Goal: Task Accomplishment & Management: Manage account settings

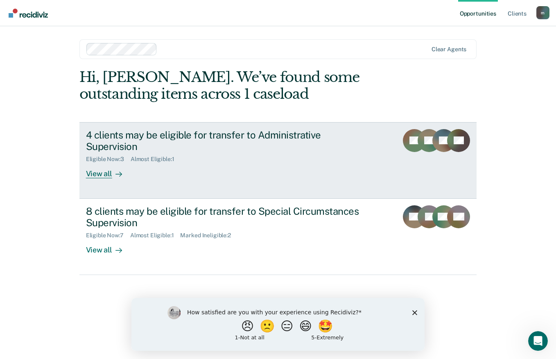
click at [107, 166] on div "View all" at bounding box center [109, 171] width 46 height 16
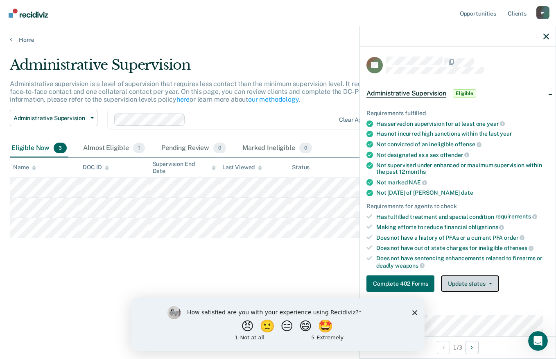
click at [489, 284] on icon "button" at bounding box center [490, 284] width 3 height 2
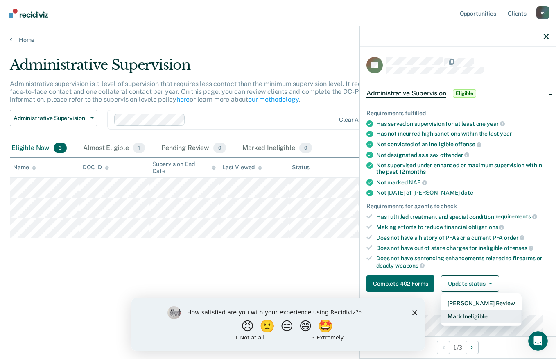
click at [477, 315] on button "Mark Ineligible" at bounding box center [481, 316] width 80 height 13
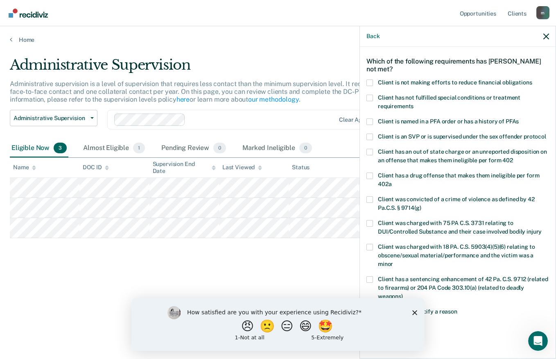
scroll to position [82, 0]
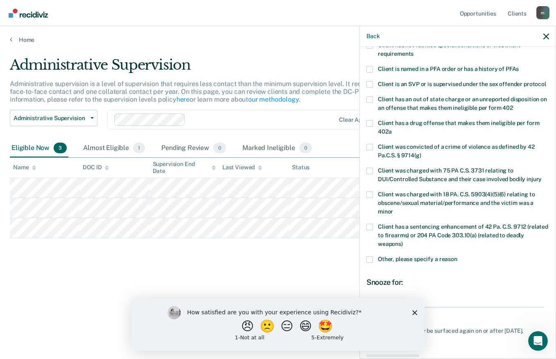
click at [374, 177] on label "Client was charged with 75 PA C.S. 3731 relating to DUI/Controlled Substance an…" at bounding box center [458, 176] width 183 height 17
click at [542, 176] on input "Client was charged with 75 PA C.S. 3731 relating to DUI/Controlled Substance an…" at bounding box center [542, 176] width 0 height 0
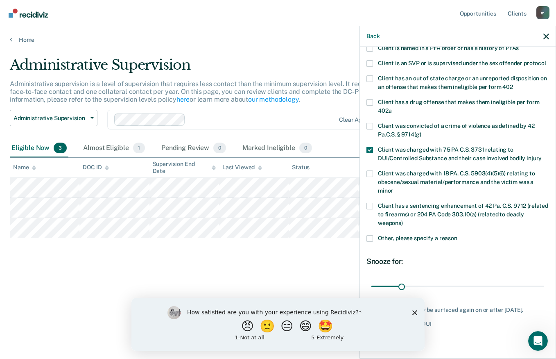
scroll to position [126, 0]
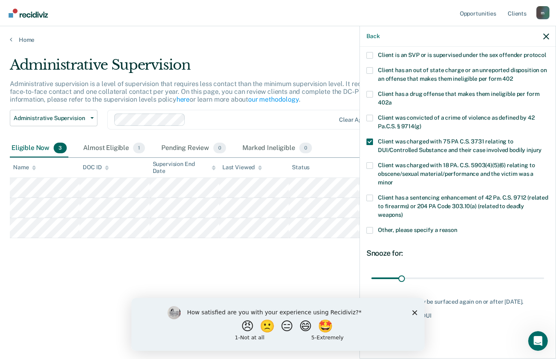
click at [413, 311] on icon "Close survey" at bounding box center [415, 312] width 5 height 5
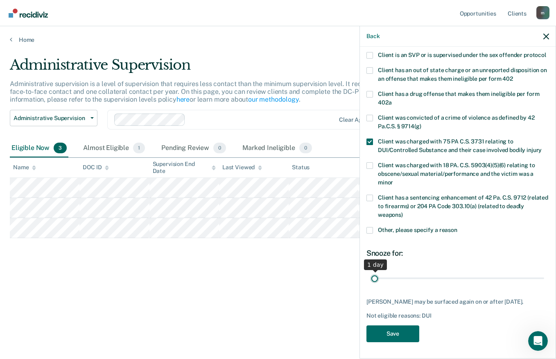
drag, startPoint x: 400, startPoint y: 272, endPoint x: 352, endPoint y: 277, distance: 48.6
click at [372, 277] on input "range" at bounding box center [458, 278] width 173 height 14
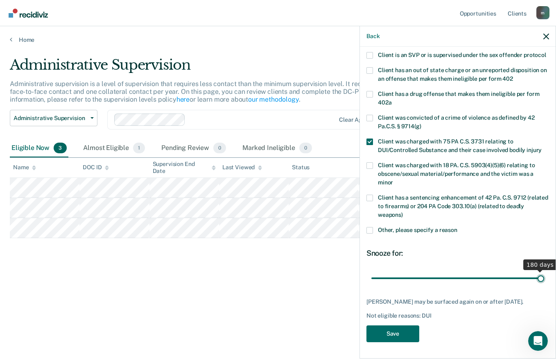
drag, startPoint x: 374, startPoint y: 271, endPoint x: 557, endPoint y: 262, distance: 183.8
type input "180"
click at [545, 271] on input "range" at bounding box center [458, 278] width 173 height 14
click at [400, 334] on button "Save" at bounding box center [393, 333] width 53 height 17
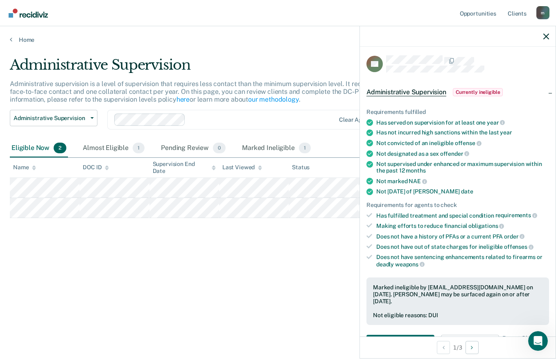
scroll to position [0, 0]
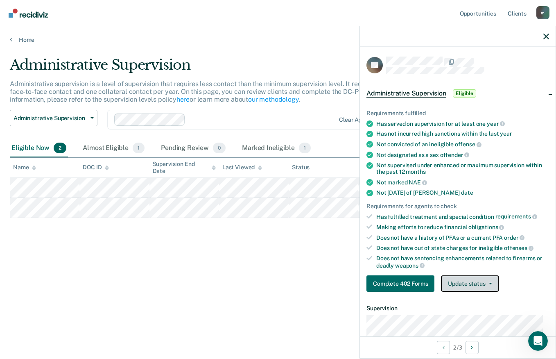
click at [475, 281] on button "Update status" at bounding box center [470, 283] width 58 height 16
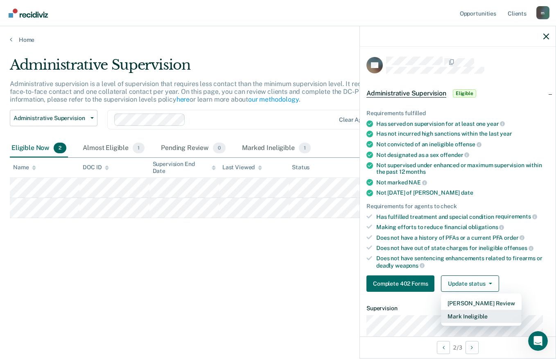
click at [477, 316] on button "Mark Ineligible" at bounding box center [481, 316] width 80 height 13
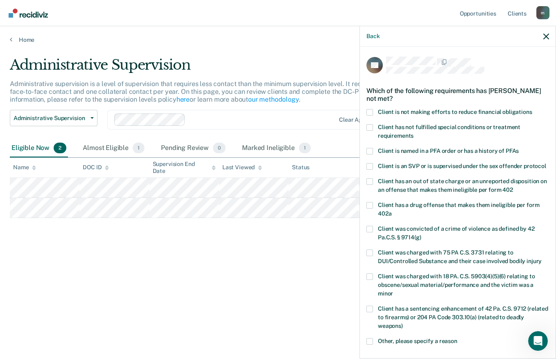
click at [370, 106] on div "Which of the following requirements has [PERSON_NAME] not met?" at bounding box center [458, 94] width 183 height 29
click at [370, 113] on span at bounding box center [370, 112] width 7 height 7
click at [533, 109] on input "Client is not making efforts to reduce financial obligations" at bounding box center [533, 109] width 0 height 0
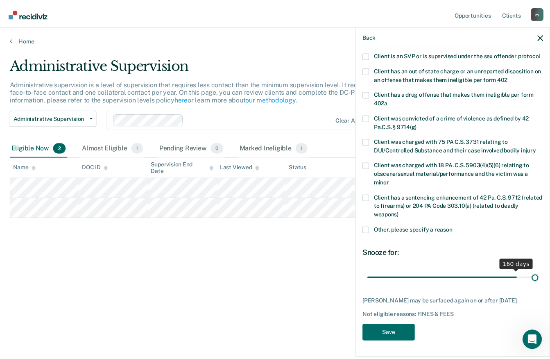
scroll to position [119, 0]
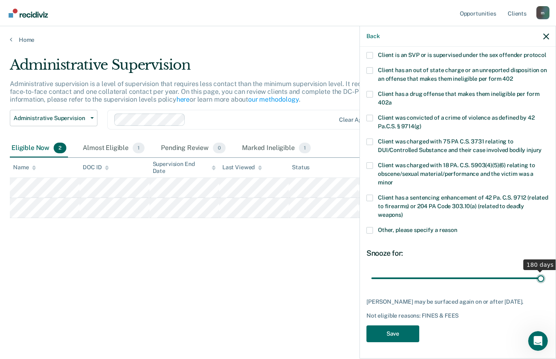
drag, startPoint x: 401, startPoint y: 272, endPoint x: 557, endPoint y: 274, distance: 155.7
type input "180"
click at [545, 274] on input "range" at bounding box center [458, 278] width 173 height 14
click at [406, 334] on button "Save" at bounding box center [393, 333] width 53 height 17
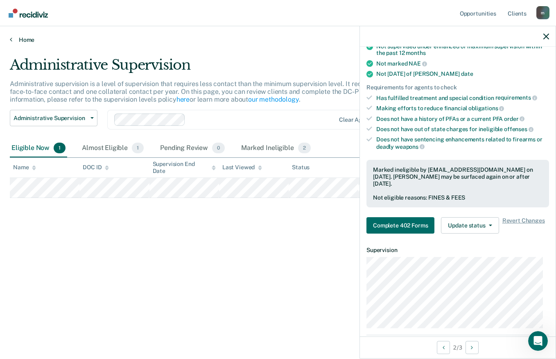
click at [27, 40] on link "Home" at bounding box center [278, 39] width 537 height 7
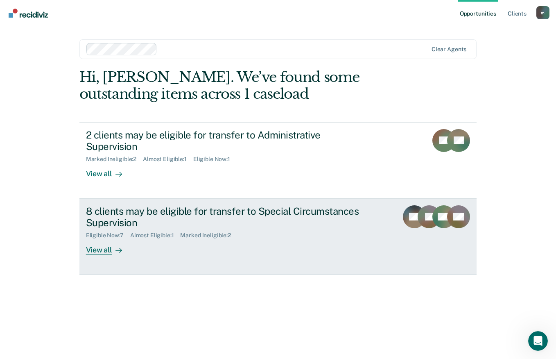
click at [102, 240] on div "View all" at bounding box center [109, 247] width 46 height 16
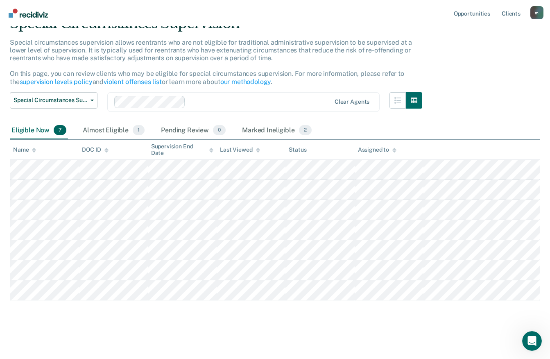
scroll to position [42, 0]
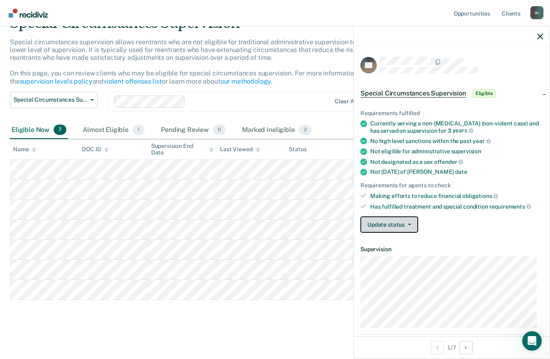
click at [409, 224] on icon "button" at bounding box center [409, 225] width 3 height 2
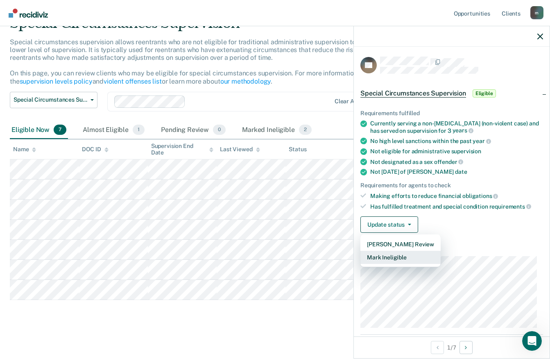
click at [400, 254] on button "Mark Ineligible" at bounding box center [401, 257] width 80 height 13
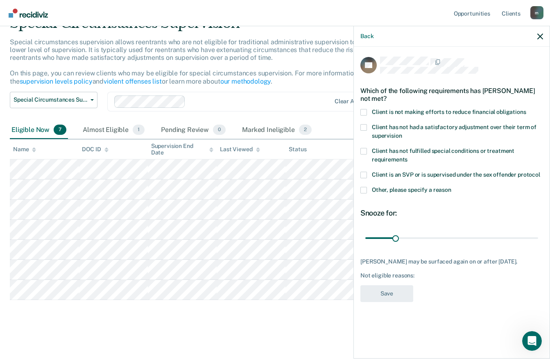
click at [364, 110] on span at bounding box center [364, 112] width 7 height 7
click at [526, 109] on input "Client is not making efforts to reduce financial obligations" at bounding box center [526, 109] width 0 height 0
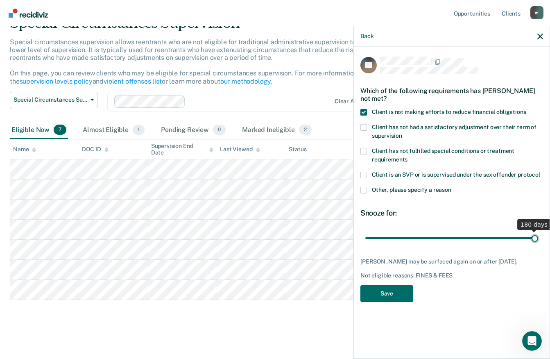
drag, startPoint x: 395, startPoint y: 238, endPoint x: 556, endPoint y: 238, distance: 161.4
type input "180"
click at [538, 238] on input "range" at bounding box center [451, 238] width 173 height 14
click at [398, 291] on button "Save" at bounding box center [387, 293] width 53 height 17
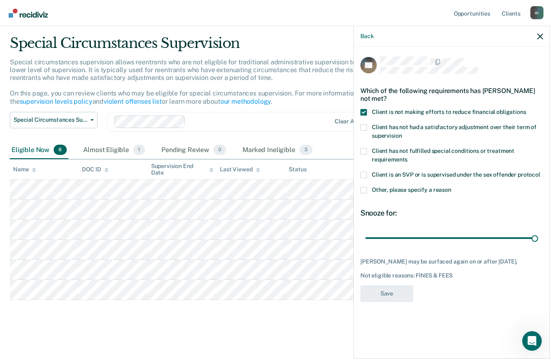
scroll to position [22, 0]
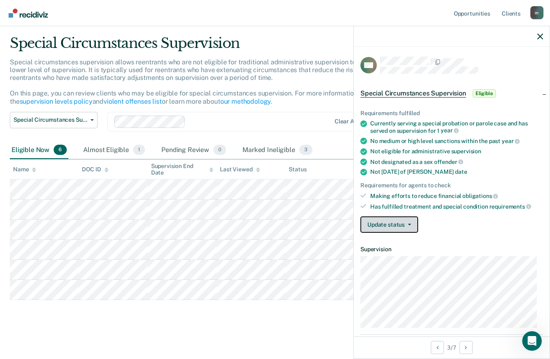
click at [394, 226] on button "Update status" at bounding box center [390, 224] width 58 height 16
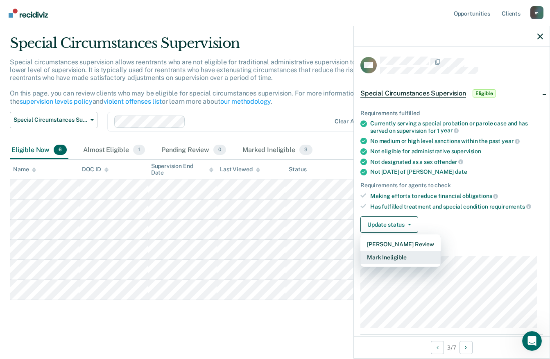
click at [393, 258] on button "Mark Ineligible" at bounding box center [401, 257] width 80 height 13
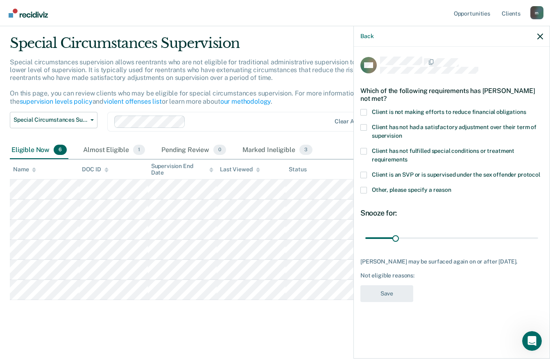
click at [368, 109] on label "Client is not making efforts to reduce financial obligations" at bounding box center [452, 113] width 183 height 9
click at [526, 109] on input "Client is not making efforts to reduce financial obligations" at bounding box center [526, 109] width 0 height 0
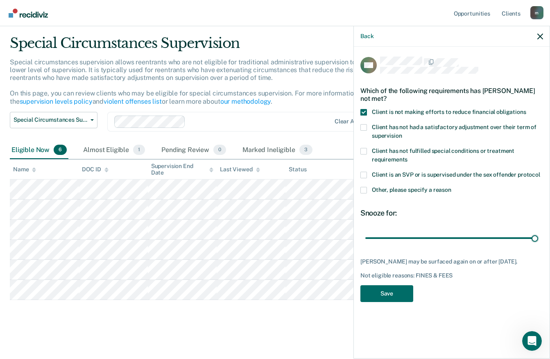
drag, startPoint x: 395, startPoint y: 237, endPoint x: 542, endPoint y: 235, distance: 147.1
type input "180"
click at [538, 235] on input "range" at bounding box center [451, 238] width 173 height 14
click at [401, 290] on button "Save" at bounding box center [387, 293] width 53 height 17
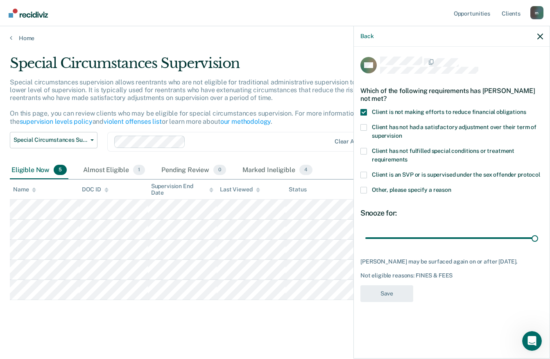
scroll to position [2, 0]
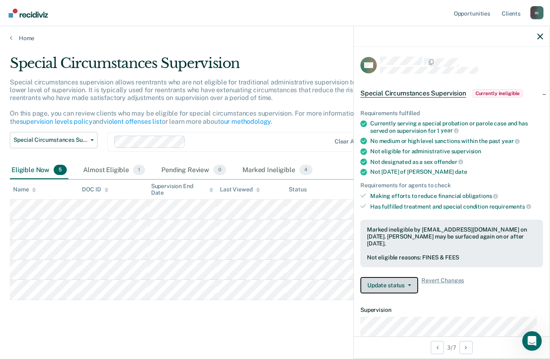
click at [396, 285] on button "Update status" at bounding box center [390, 285] width 58 height 16
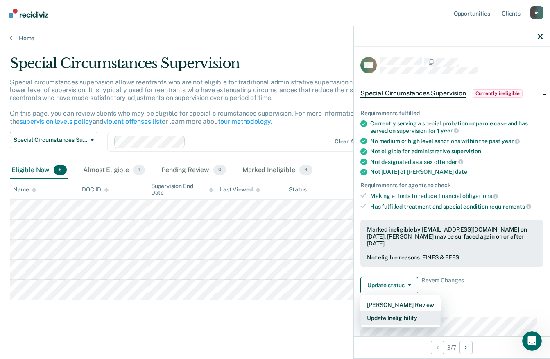
click at [398, 319] on button "Update Ineligibility" at bounding box center [401, 317] width 80 height 13
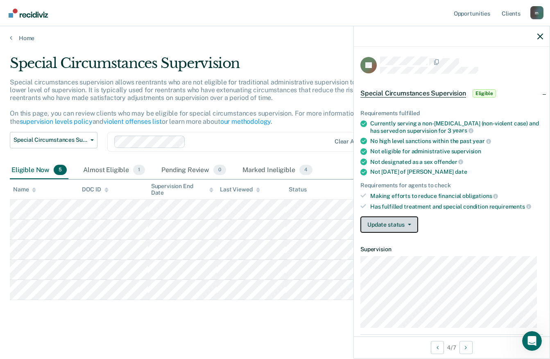
click at [398, 223] on button "Update status" at bounding box center [390, 224] width 58 height 16
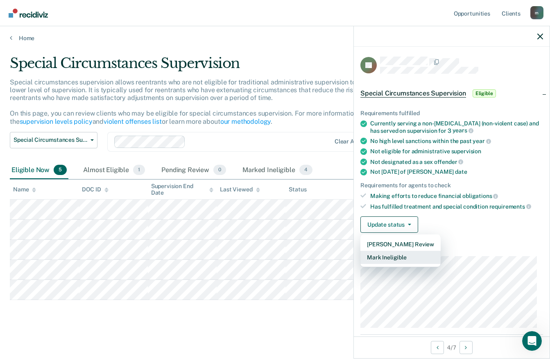
click at [397, 256] on button "Mark Ineligible" at bounding box center [401, 257] width 80 height 13
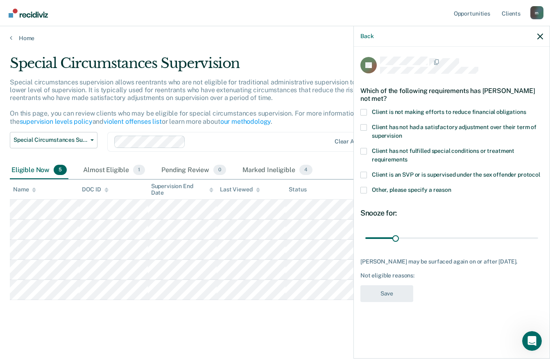
click at [364, 109] on span at bounding box center [364, 112] width 7 height 7
click at [526, 109] on input "Client is not making efforts to reduce financial obligations" at bounding box center [526, 109] width 0 height 0
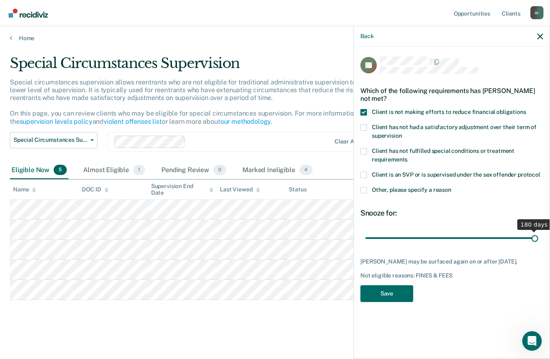
drag, startPoint x: 395, startPoint y: 240, endPoint x: 554, endPoint y: 238, distance: 159.0
type input "180"
click at [538, 238] on input "range" at bounding box center [451, 238] width 173 height 14
click at [389, 294] on button "Save" at bounding box center [387, 293] width 53 height 17
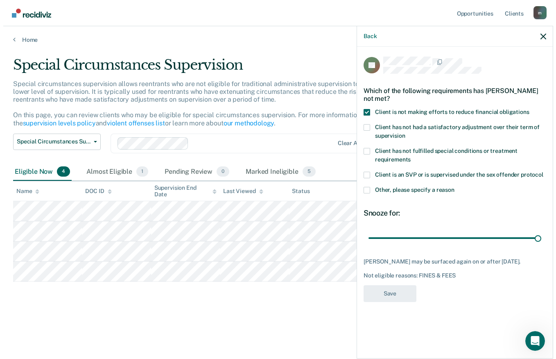
scroll to position [0, 0]
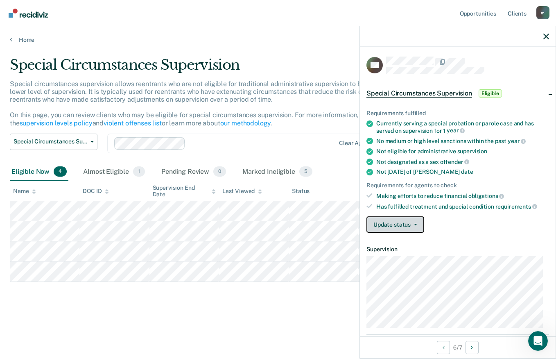
click at [406, 226] on button "Update status" at bounding box center [396, 224] width 58 height 16
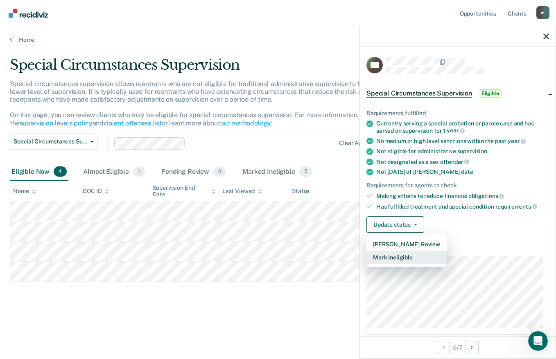
click at [396, 255] on button "Mark Ineligible" at bounding box center [407, 257] width 80 height 13
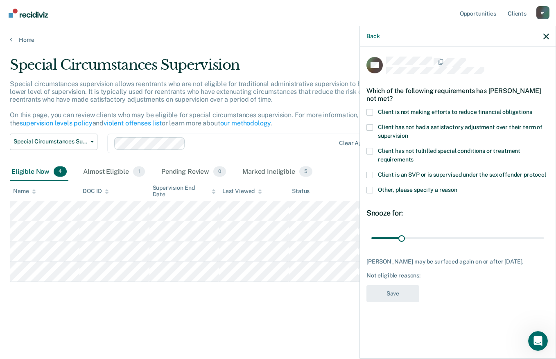
click at [369, 109] on span at bounding box center [370, 112] width 7 height 7
click at [533, 109] on input "Client is not making efforts to reduce financial obligations" at bounding box center [533, 109] width 0 height 0
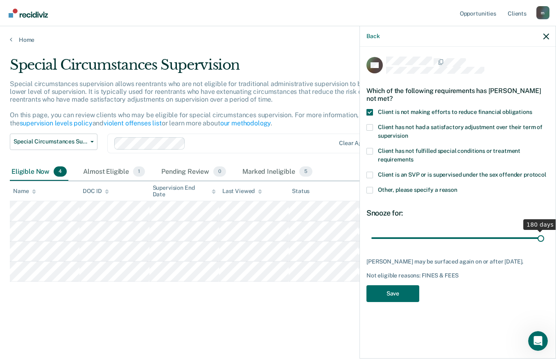
drag, startPoint x: 400, startPoint y: 238, endPoint x: 549, endPoint y: 237, distance: 148.3
type input "180"
click at [545, 237] on input "range" at bounding box center [458, 238] width 173 height 14
click at [393, 294] on button "Save" at bounding box center [393, 293] width 53 height 17
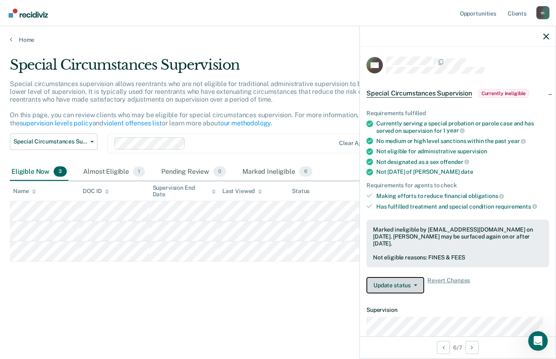
click at [393, 283] on button "Update status" at bounding box center [396, 285] width 58 height 16
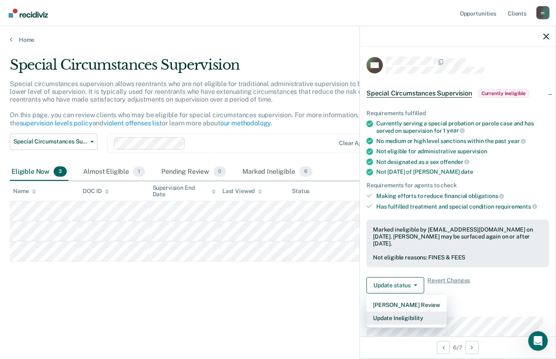
click at [394, 315] on button "Update Ineligibility" at bounding box center [407, 317] width 80 height 13
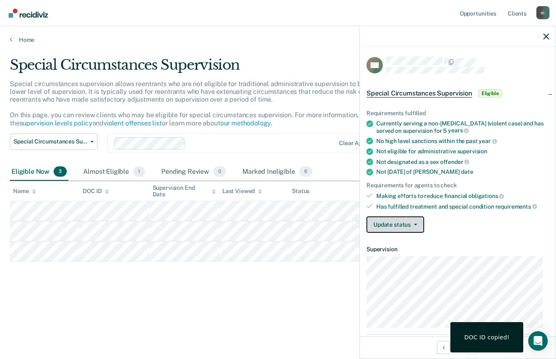
click at [405, 225] on button "Update status" at bounding box center [396, 224] width 58 height 16
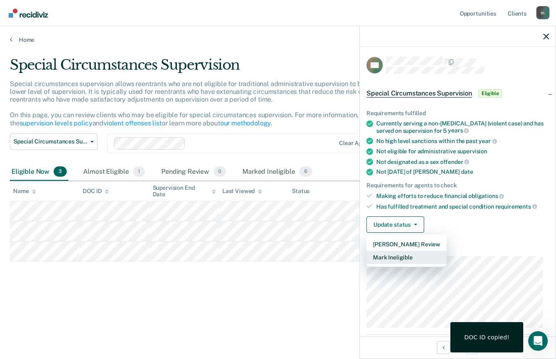
click at [397, 258] on button "Mark Ineligible" at bounding box center [407, 257] width 80 height 13
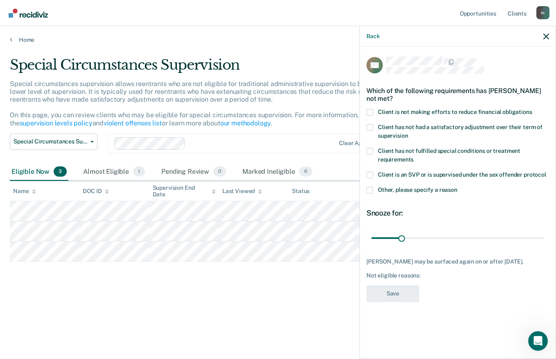
click at [372, 113] on span at bounding box center [370, 112] width 7 height 7
click at [533, 109] on input "Client is not making efforts to reduce financial obligations" at bounding box center [533, 109] width 0 height 0
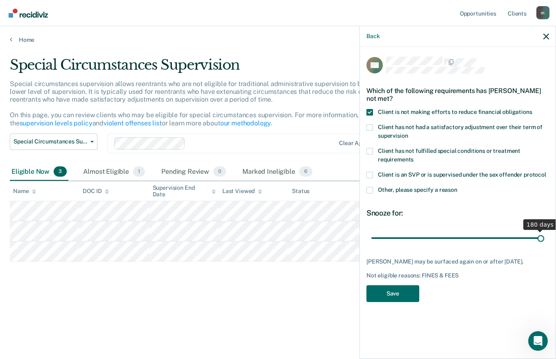
drag, startPoint x: 403, startPoint y: 238, endPoint x: 550, endPoint y: 238, distance: 146.7
type input "180"
click at [545, 238] on input "range" at bounding box center [458, 238] width 173 height 14
click at [398, 292] on button "Save" at bounding box center [393, 293] width 53 height 17
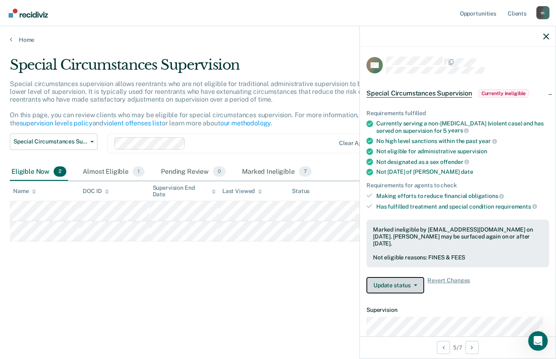
click at [408, 284] on button "Update status" at bounding box center [396, 285] width 58 height 16
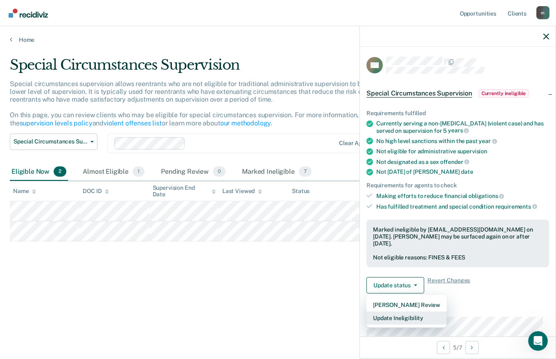
click at [402, 319] on button "Update Ineligibility" at bounding box center [407, 317] width 80 height 13
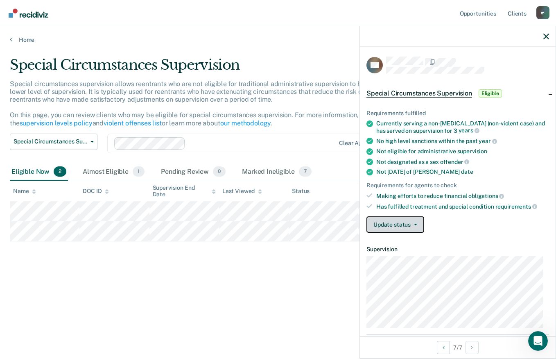
click at [389, 222] on button "Update status" at bounding box center [396, 224] width 58 height 16
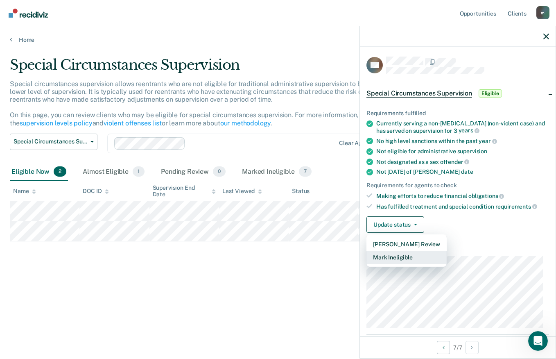
click at [395, 259] on button "Mark Ineligible" at bounding box center [407, 257] width 80 height 13
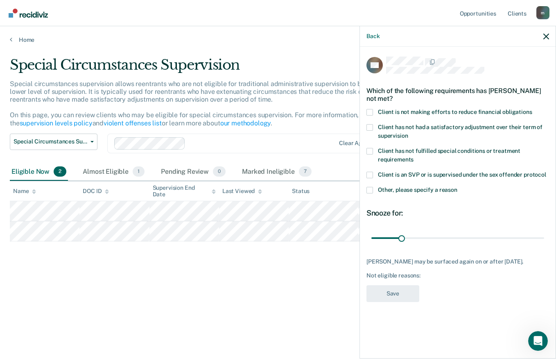
click at [371, 110] on span at bounding box center [370, 112] width 7 height 7
click at [533, 109] on input "Client is not making efforts to reduce financial obligations" at bounding box center [533, 109] width 0 height 0
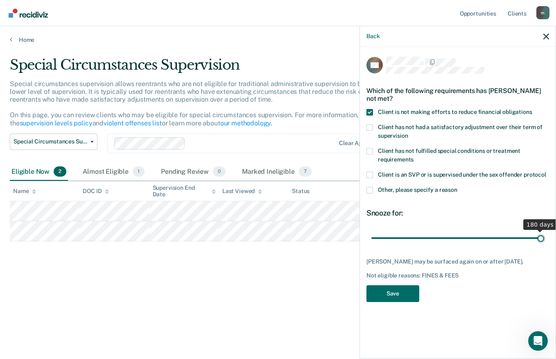
drag, startPoint x: 402, startPoint y: 237, endPoint x: 557, endPoint y: 233, distance: 155.3
type input "180"
click at [545, 233] on input "range" at bounding box center [458, 238] width 173 height 14
click at [384, 292] on button "Save" at bounding box center [393, 293] width 53 height 17
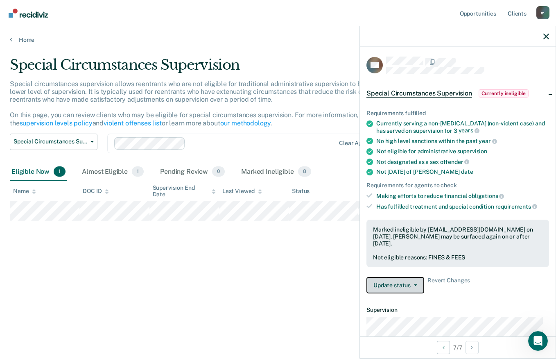
click at [413, 281] on button "Update status" at bounding box center [396, 285] width 58 height 16
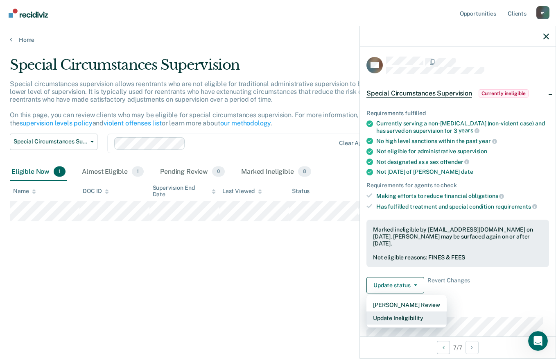
click at [414, 321] on button "Update Ineligibility" at bounding box center [407, 317] width 80 height 13
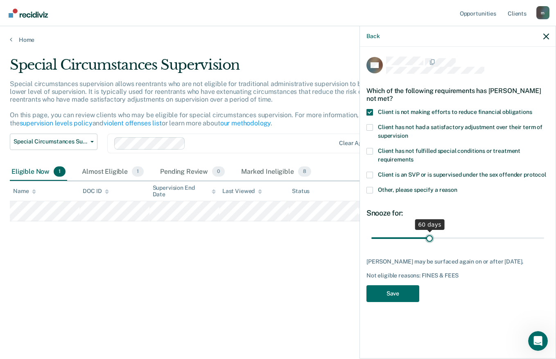
drag, startPoint x: 539, startPoint y: 236, endPoint x: 429, endPoint y: 237, distance: 109.8
type input "60"
click at [429, 237] on input "range" at bounding box center [458, 238] width 173 height 14
click at [384, 294] on button "Save" at bounding box center [393, 293] width 53 height 17
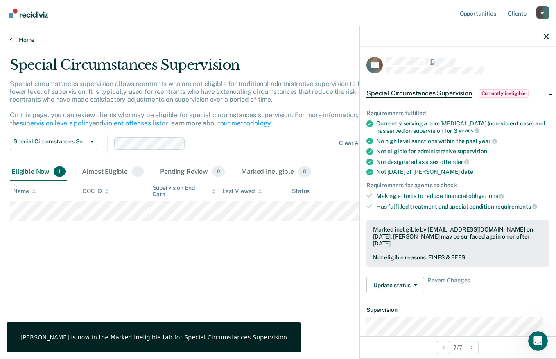
click at [10, 36] on icon at bounding box center [11, 39] width 2 height 7
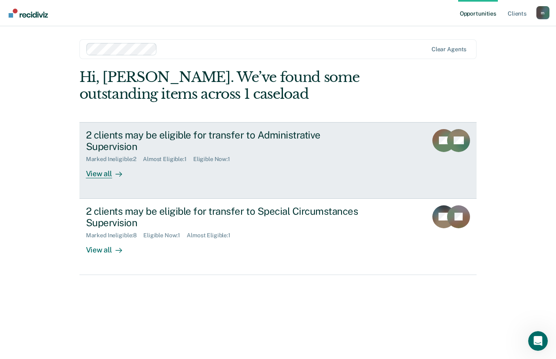
click at [97, 163] on div "View all" at bounding box center [109, 171] width 46 height 16
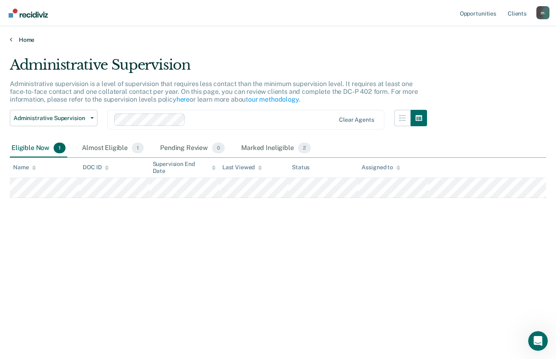
click at [11, 41] on icon at bounding box center [11, 39] width 2 height 7
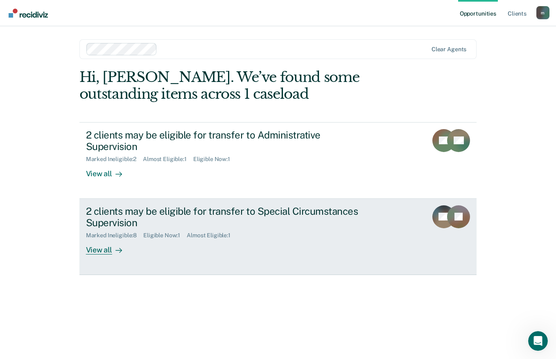
click at [99, 239] on div "View all" at bounding box center [109, 247] width 46 height 16
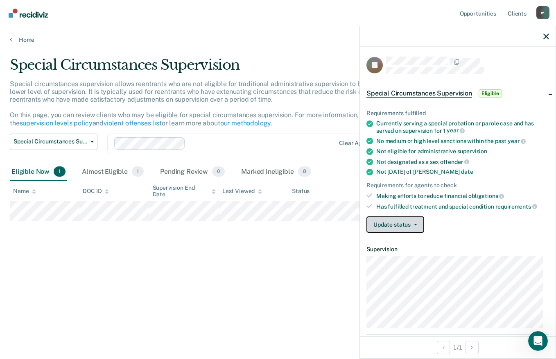
click at [408, 229] on button "Update status" at bounding box center [396, 224] width 58 height 16
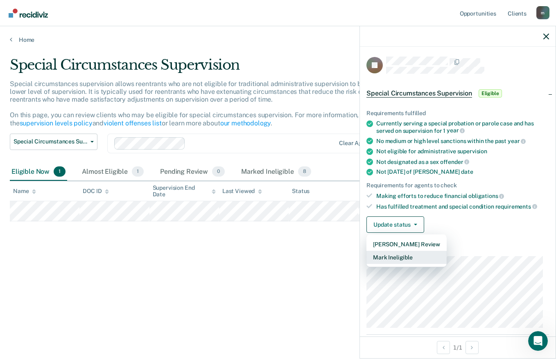
click at [399, 255] on button "Mark Ineligible" at bounding box center [407, 257] width 80 height 13
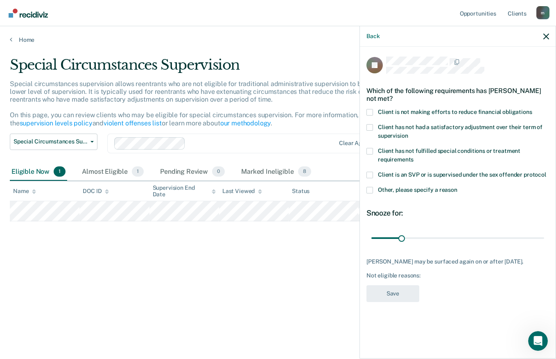
click at [369, 110] on span at bounding box center [370, 112] width 7 height 7
click at [533, 109] on input "Client is not making efforts to reduce financial obligations" at bounding box center [533, 109] width 0 height 0
click at [396, 300] on button "Save" at bounding box center [393, 293] width 53 height 17
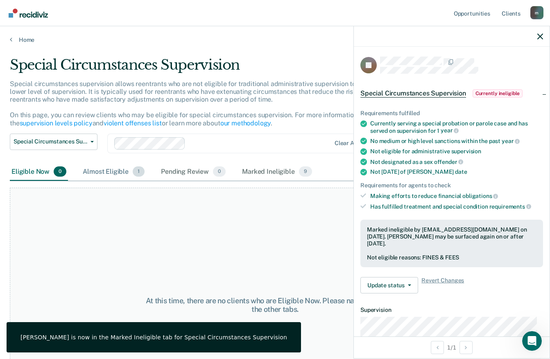
click at [106, 170] on div "Almost Eligible 1" at bounding box center [113, 172] width 65 height 18
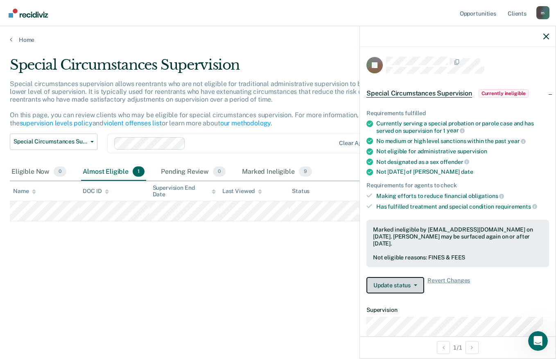
click at [414, 286] on button "Update status" at bounding box center [396, 285] width 58 height 16
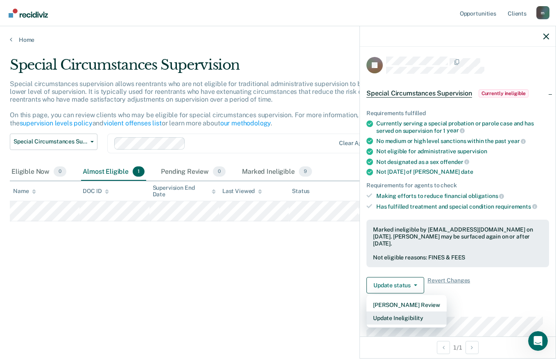
click at [409, 316] on button "Update Ineligibility" at bounding box center [407, 317] width 80 height 13
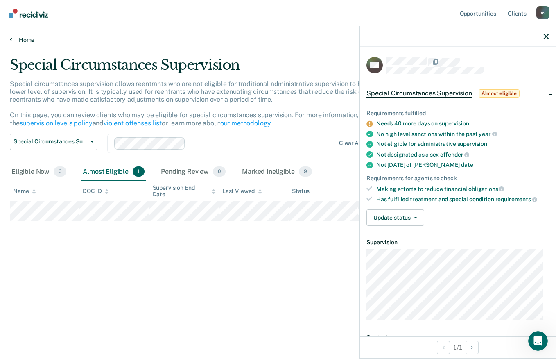
click at [10, 39] on icon at bounding box center [11, 39] width 2 height 7
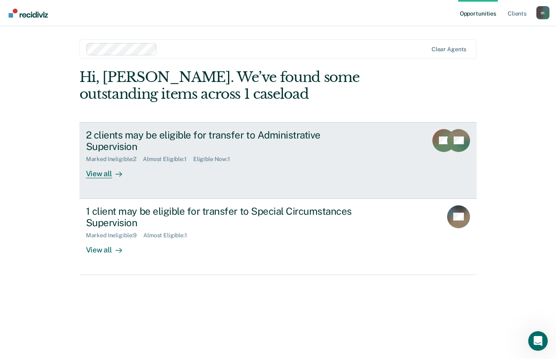
click at [98, 165] on div "View all" at bounding box center [109, 171] width 46 height 16
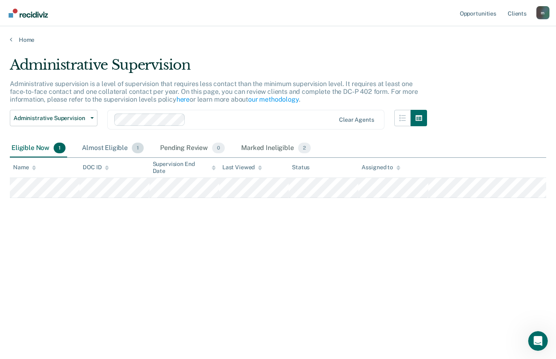
click at [113, 144] on div "Almost Eligible 1" at bounding box center [112, 148] width 65 height 18
click at [17, 146] on div "Eligible Now 1" at bounding box center [38, 148] width 57 height 18
